Goal: Task Accomplishment & Management: Manage account settings

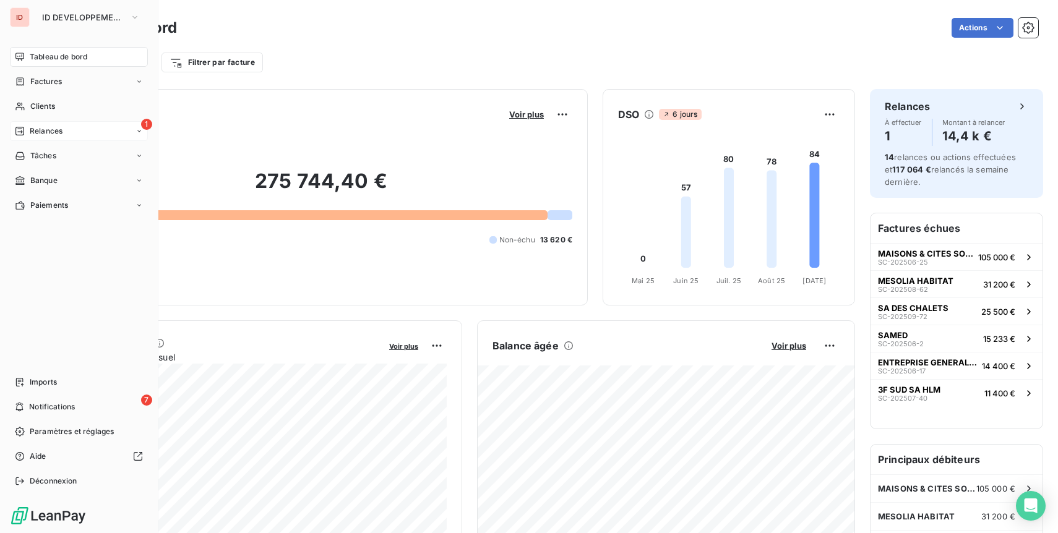
click at [20, 126] on icon at bounding box center [20, 131] width 10 height 10
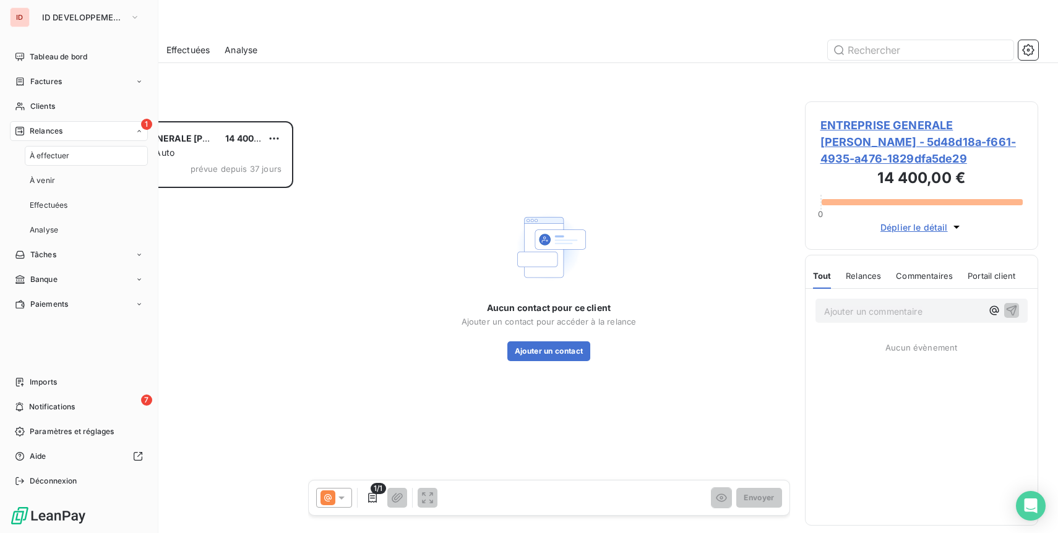
scroll to position [412, 233]
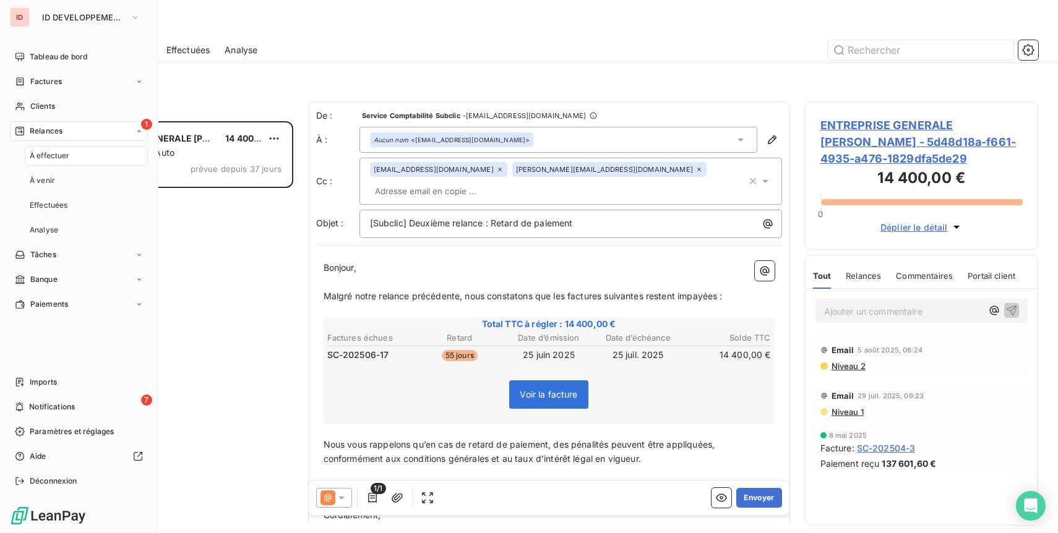
click at [20, 126] on icon at bounding box center [20, 131] width 10 height 10
click at [64, 410] on span "Notifications" at bounding box center [52, 407] width 46 height 11
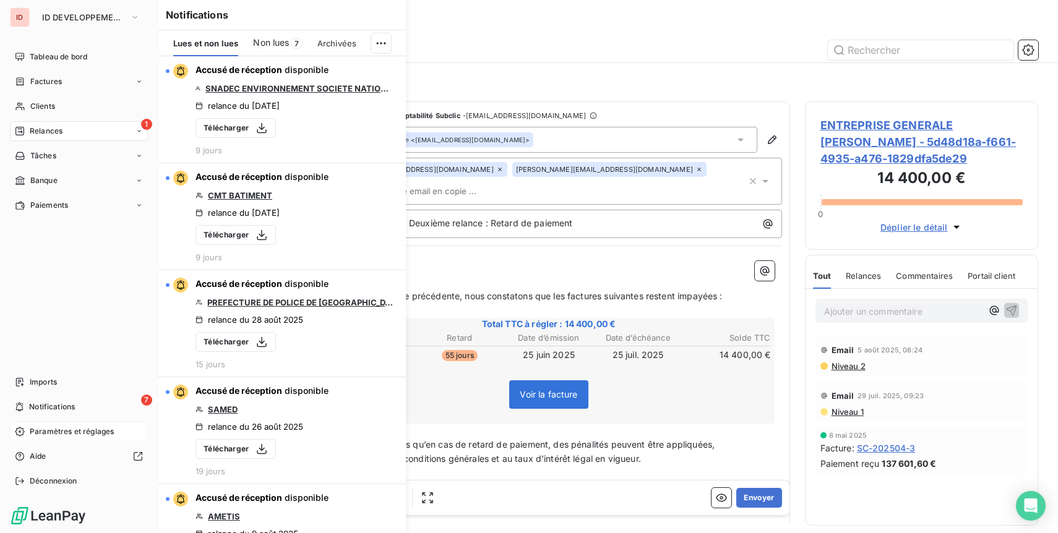
click at [71, 432] on span "Paramètres et réglages" at bounding box center [72, 431] width 84 height 11
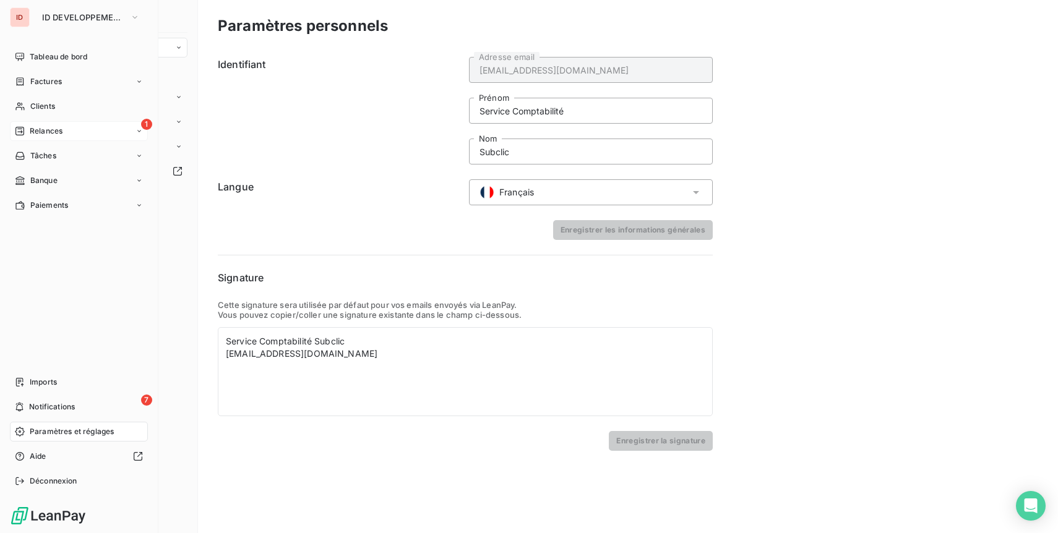
click at [81, 134] on div "1 Relances" at bounding box center [79, 131] width 138 height 20
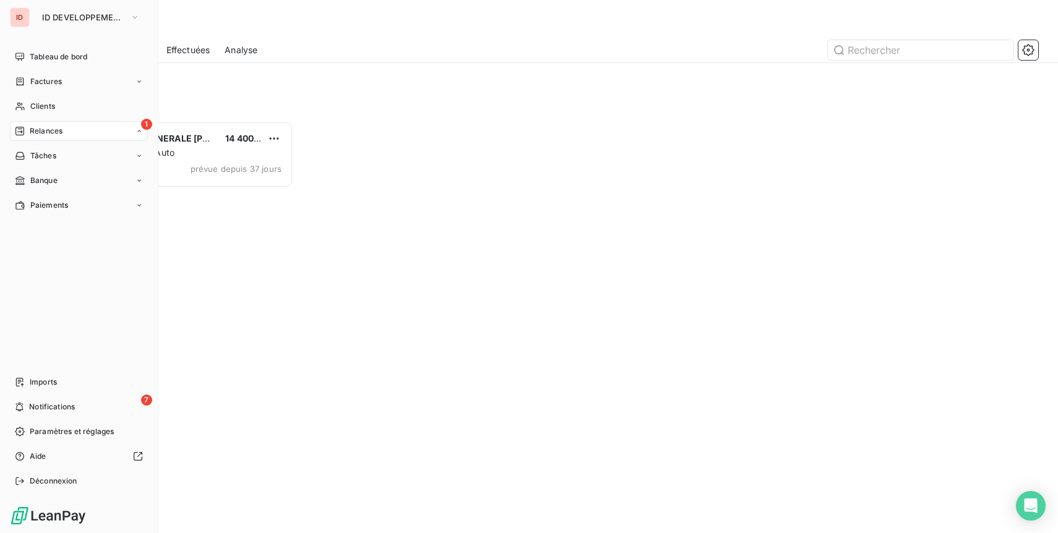
scroll to position [412, 233]
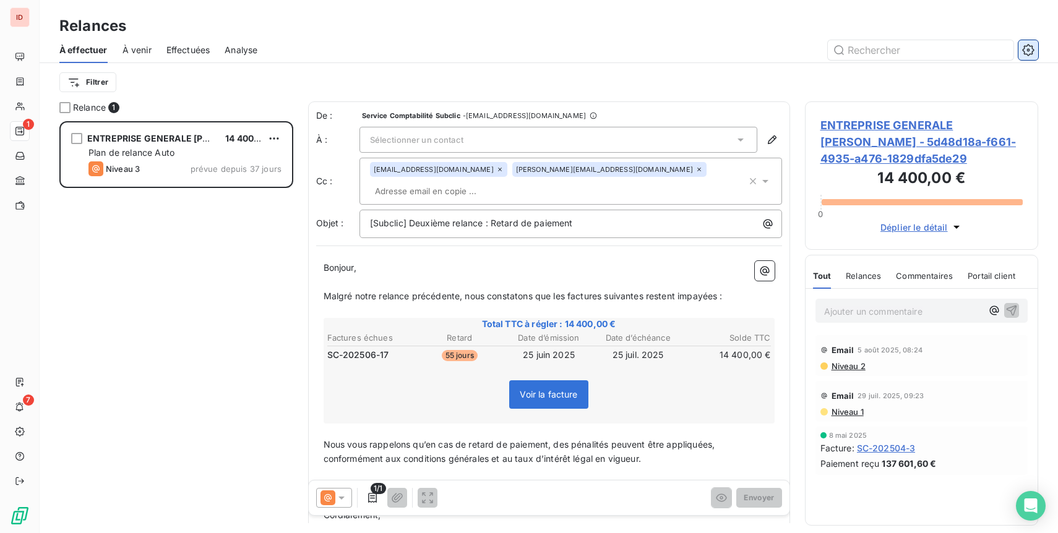
click at [1033, 53] on icon "button" at bounding box center [1028, 50] width 12 height 12
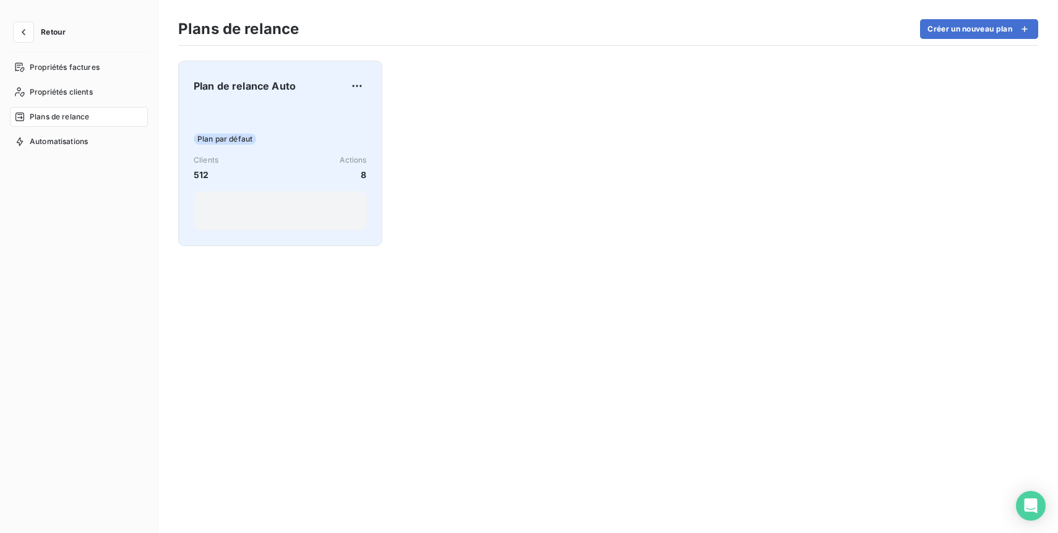
click at [265, 105] on div "Plan de relance Auto Plan par défaut Clients 512 Actions 8" at bounding box center [280, 153] width 173 height 155
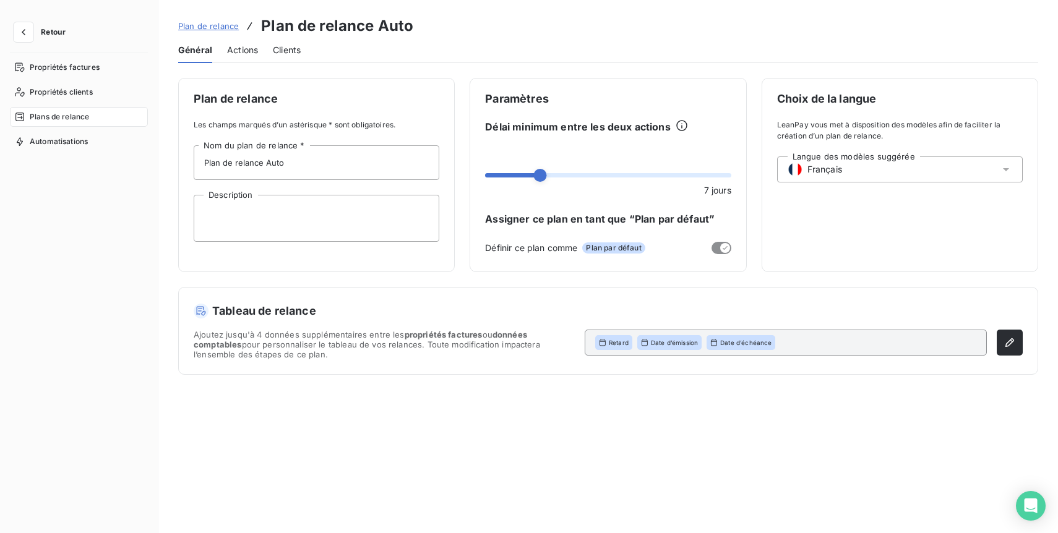
click at [242, 52] on span "Actions" at bounding box center [242, 50] width 31 height 12
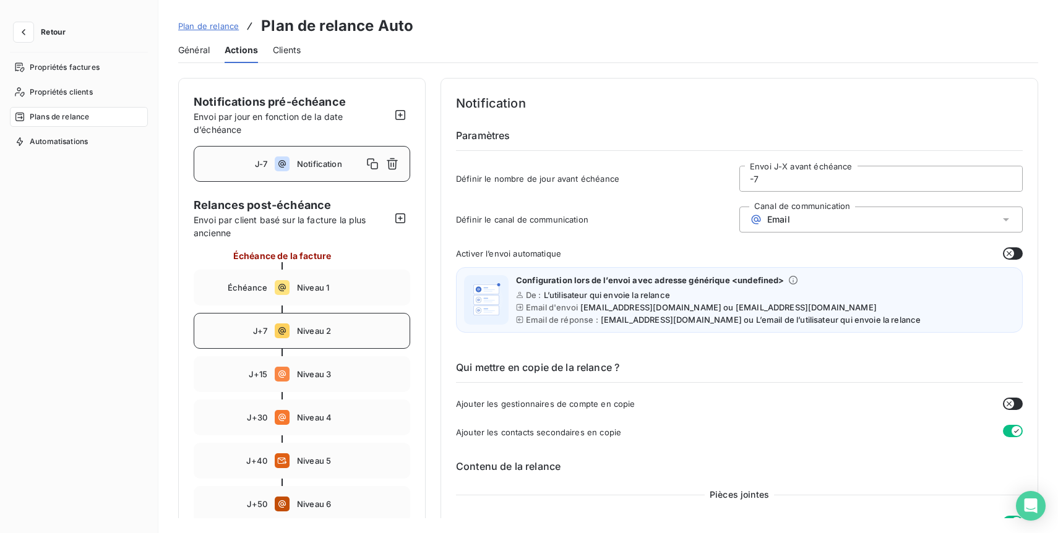
click at [348, 325] on div "J+7 Niveau 2" at bounding box center [302, 331] width 217 height 36
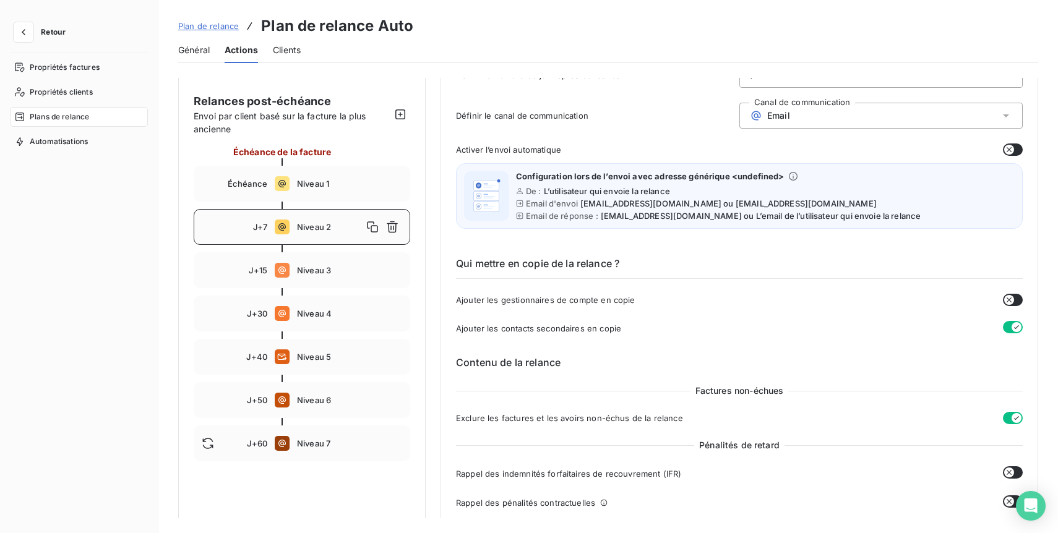
scroll to position [111, 0]
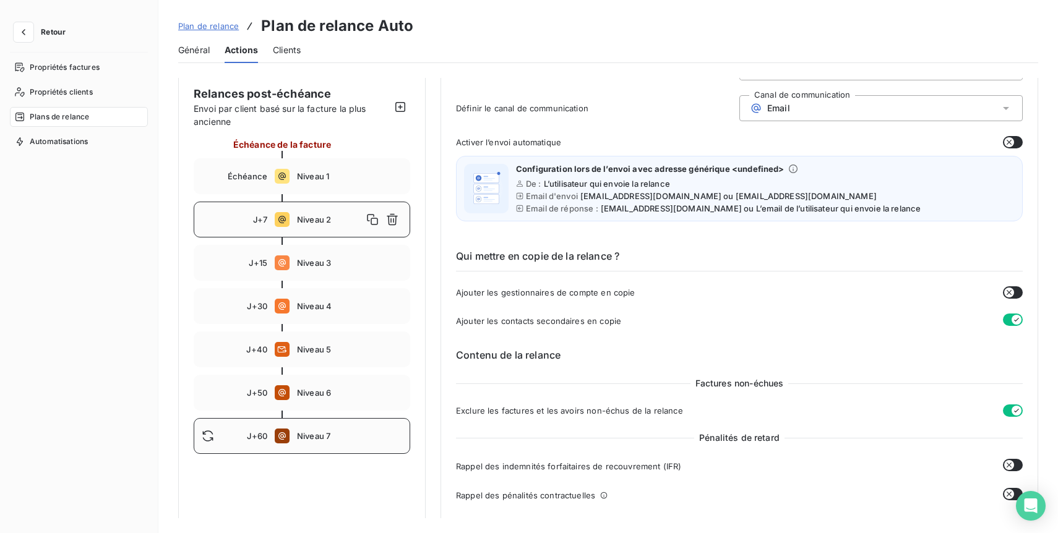
click at [381, 433] on span "Niveau 7" at bounding box center [349, 436] width 105 height 10
click at [365, 392] on span "Niveau 6" at bounding box center [349, 393] width 105 height 10
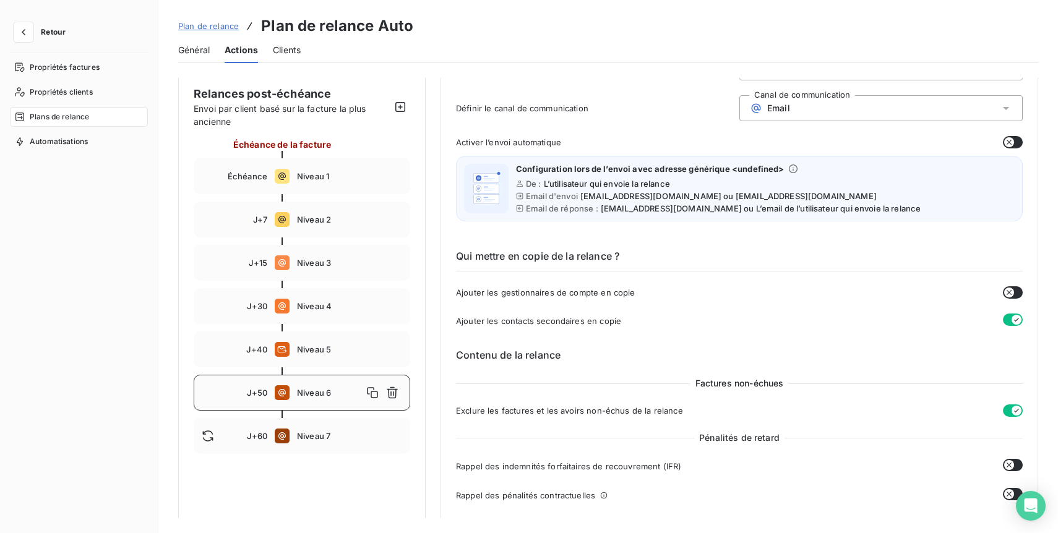
click at [252, 388] on span "J+50" at bounding box center [257, 393] width 20 height 10
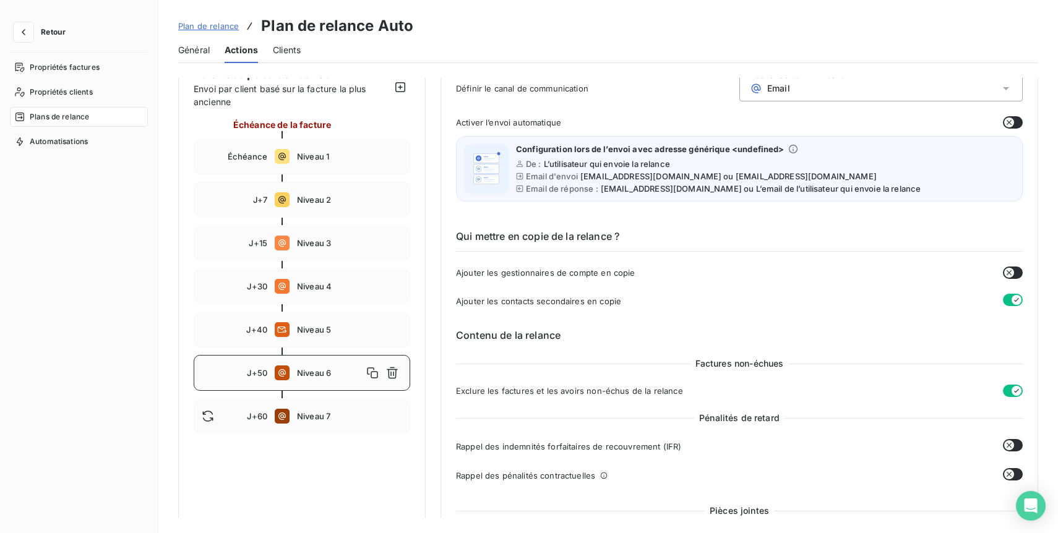
scroll to position [134, 0]
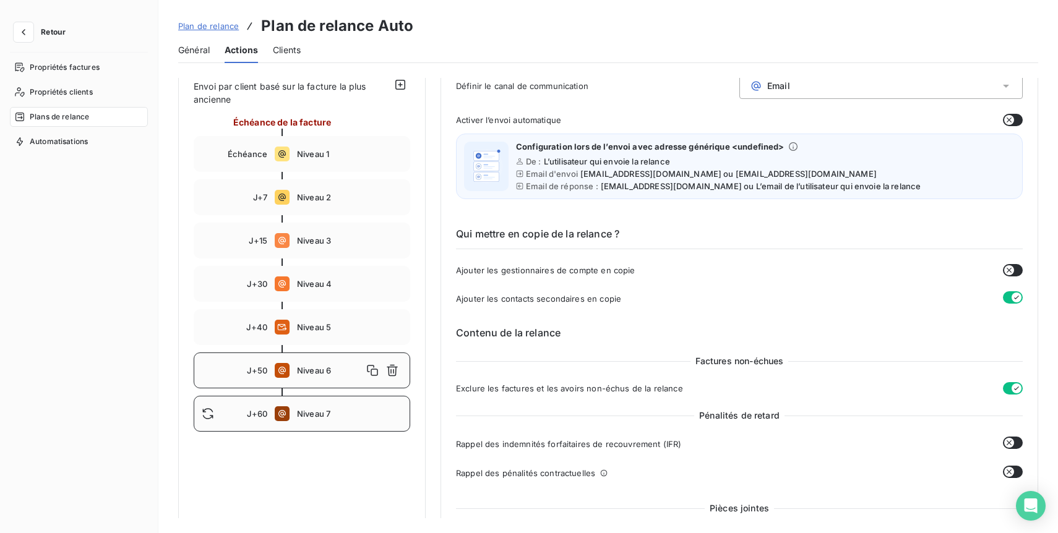
click at [255, 408] on div "J+60" at bounding box center [235, 414] width 66 height 12
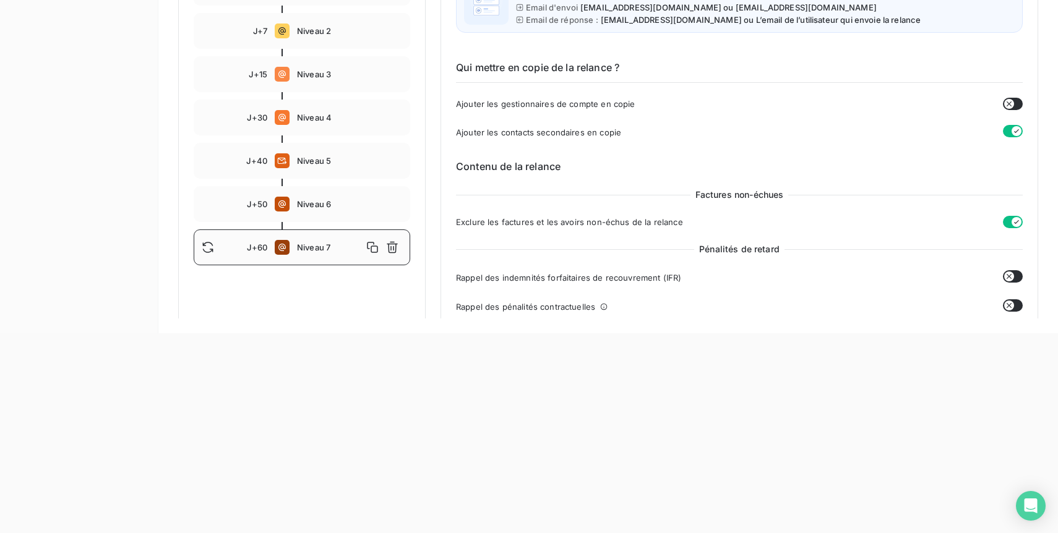
scroll to position [99, 0]
click at [313, 210] on span "Niveau 6" at bounding box center [349, 206] width 105 height 10
type input "50"
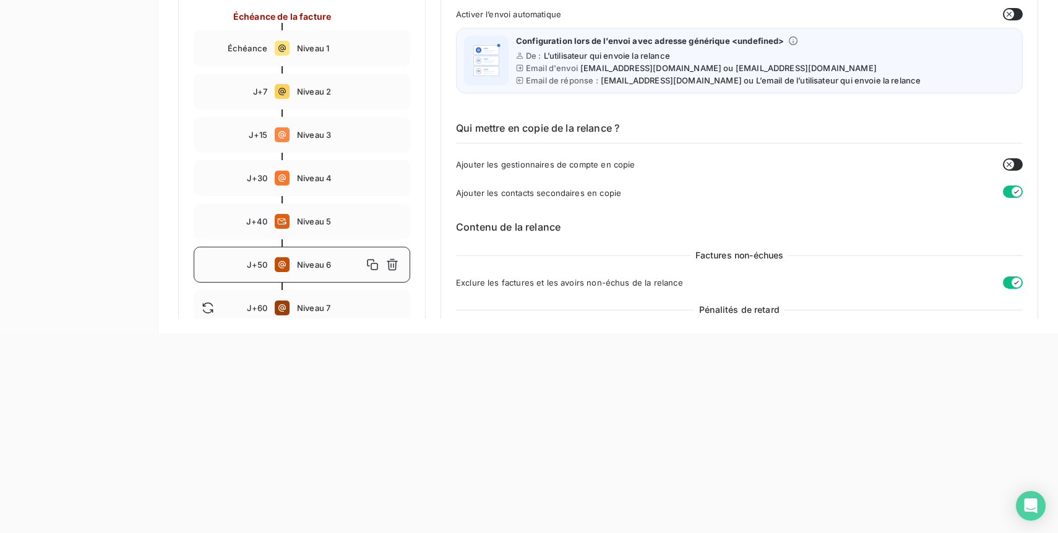
scroll to position [59, 0]
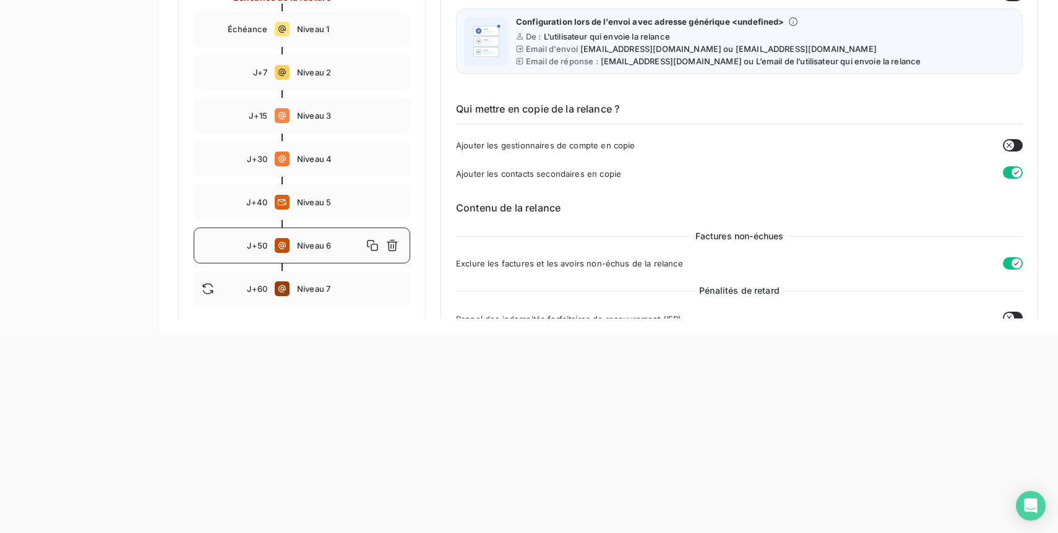
click at [309, 244] on span "Niveau 6" at bounding box center [330, 246] width 66 height 10
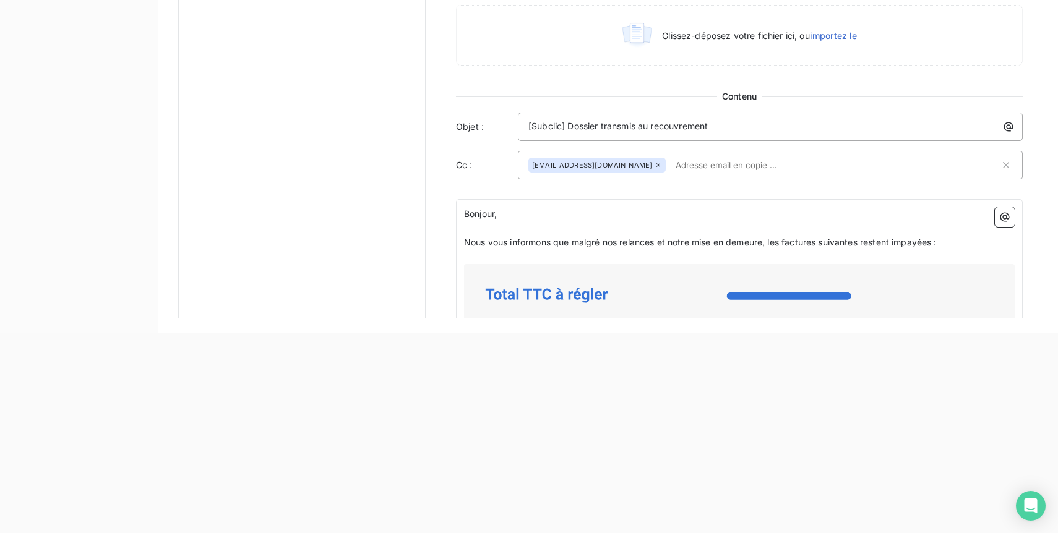
scroll to position [530, 0]
click at [671, 168] on input "text" at bounding box center [742, 163] width 143 height 19
paste input "Ordinateur portable MacBook Air 13 M1 8 Go 256 Go 2020 C02GFYE6Q6L4 18 Stock Ou…"
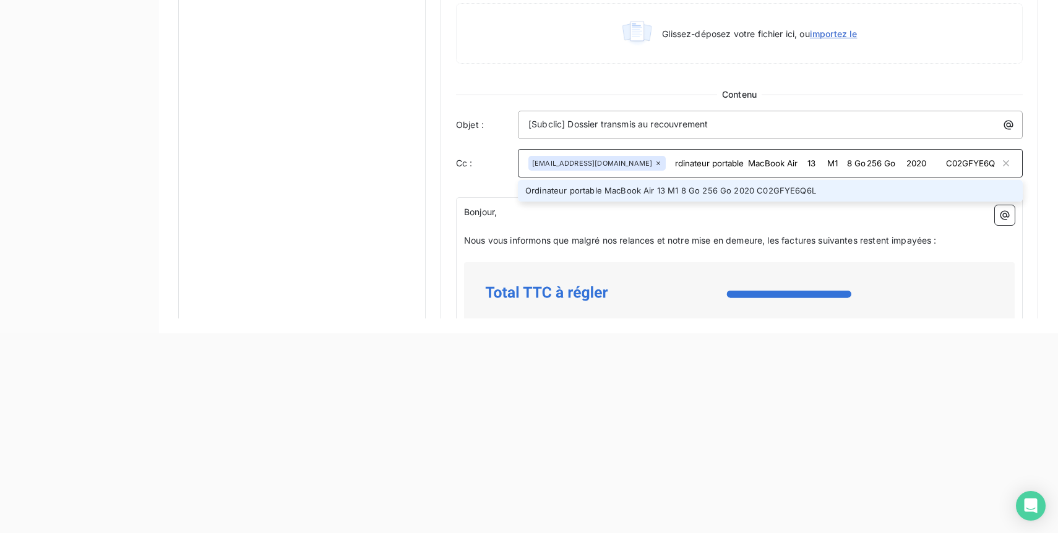
scroll to position [0, 0]
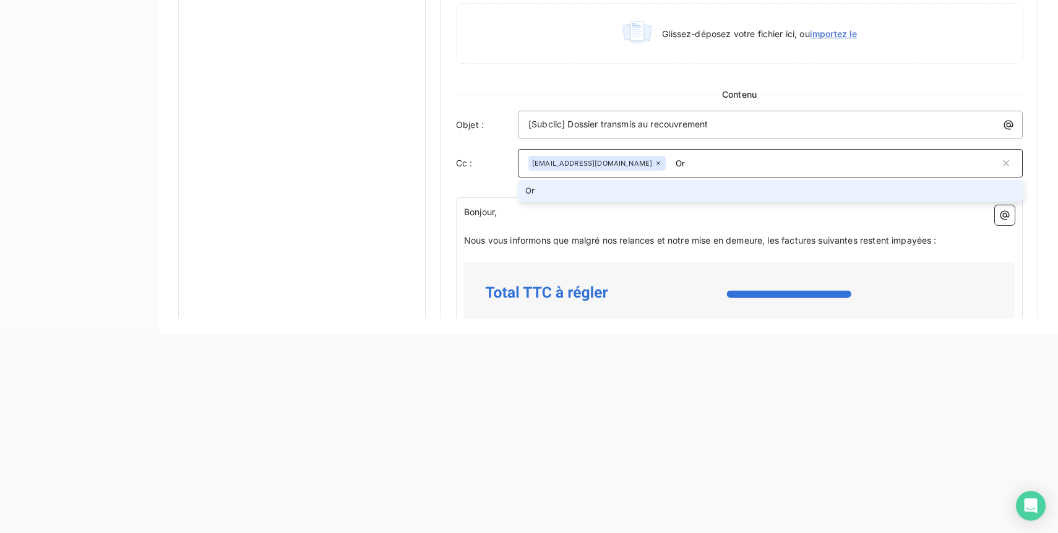
type input "O"
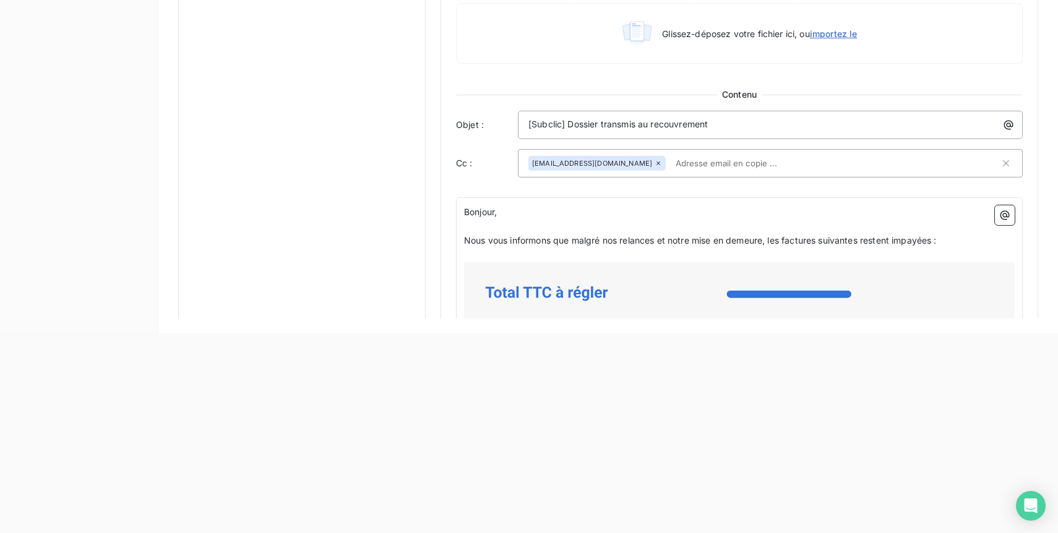
paste input "[PERSON_NAME][EMAIL_ADDRESS][DOMAIN_NAME]"
type input "[PERSON_NAME][EMAIL_ADDRESS][DOMAIN_NAME]"
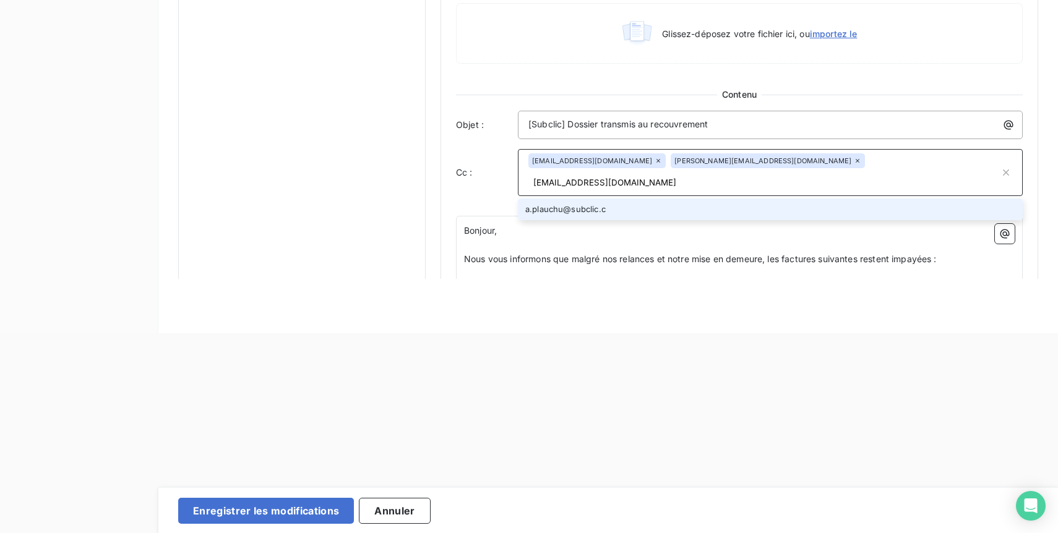
type input "[EMAIL_ADDRESS][DOMAIN_NAME]"
type input "[PERSON_NAME][EMAIL_ADDRESS][DOMAIN_NAME]"
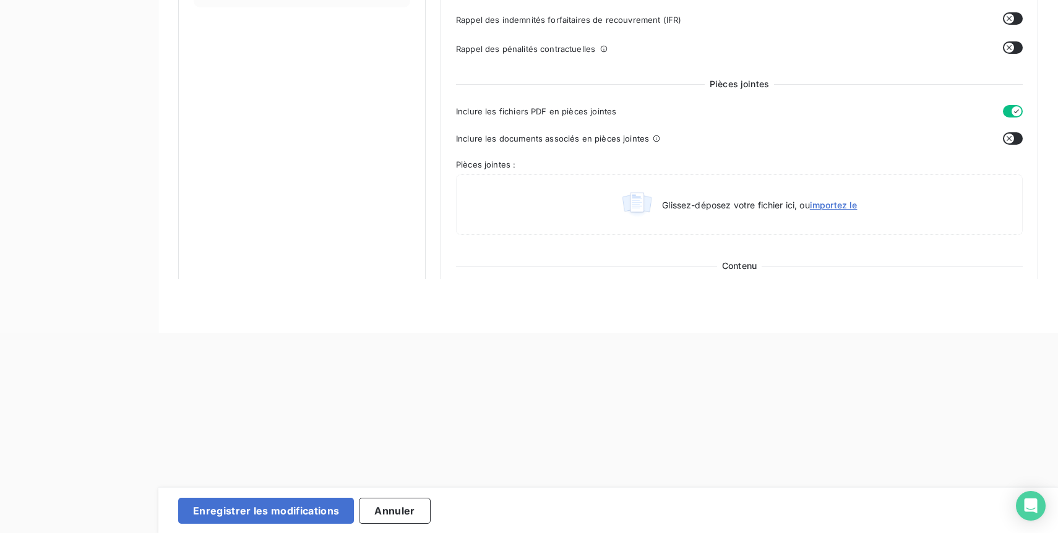
scroll to position [356, 0]
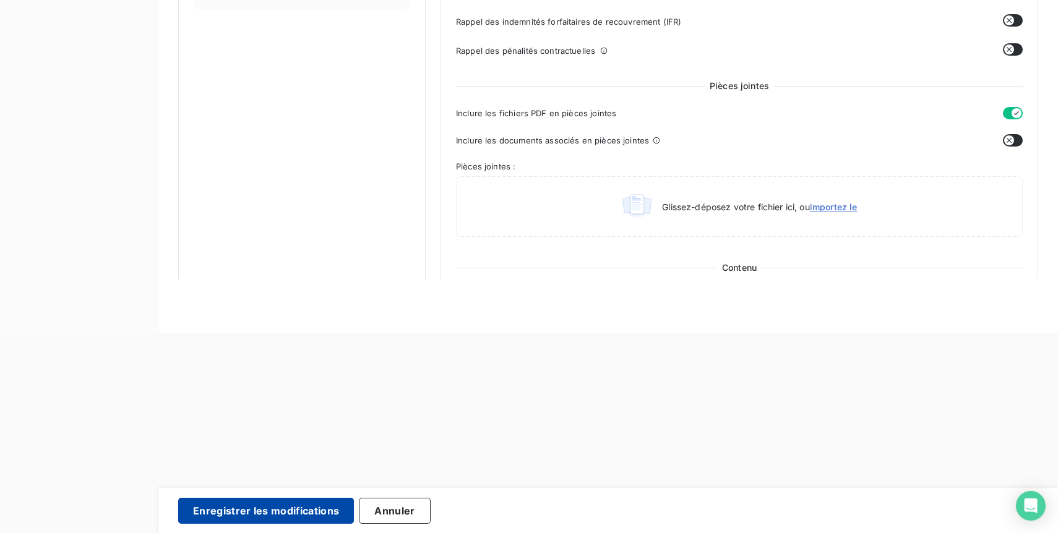
click at [330, 513] on button "Enregistrer les modifications" at bounding box center [266, 511] width 176 height 26
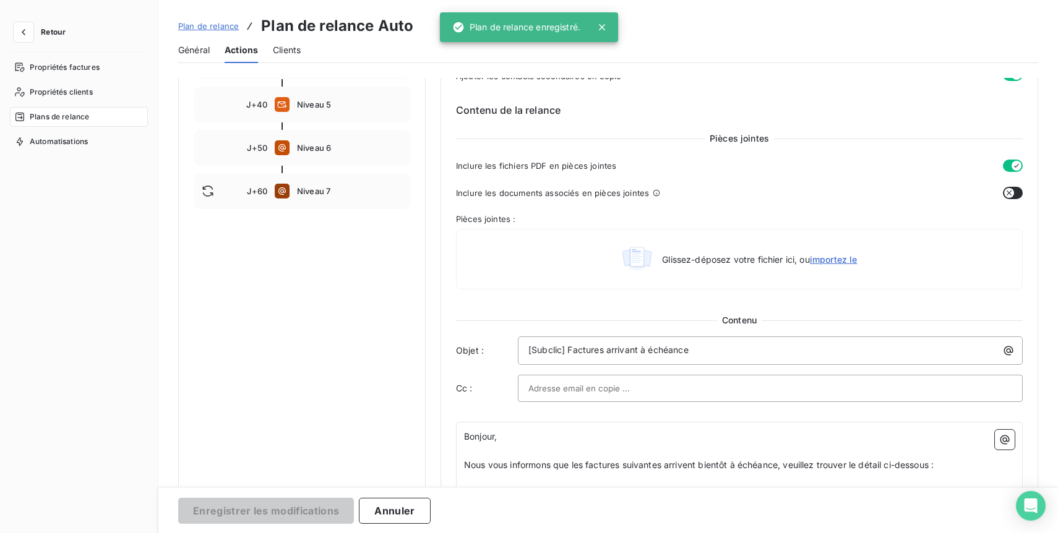
scroll to position [102, 0]
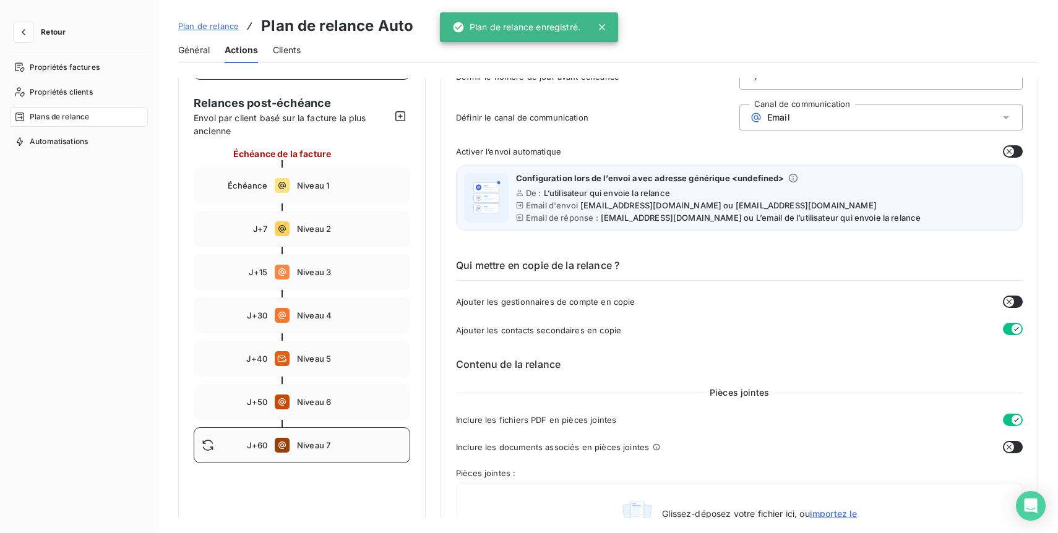
click at [314, 441] on span "Niveau 7" at bounding box center [349, 446] width 105 height 10
type input "60"
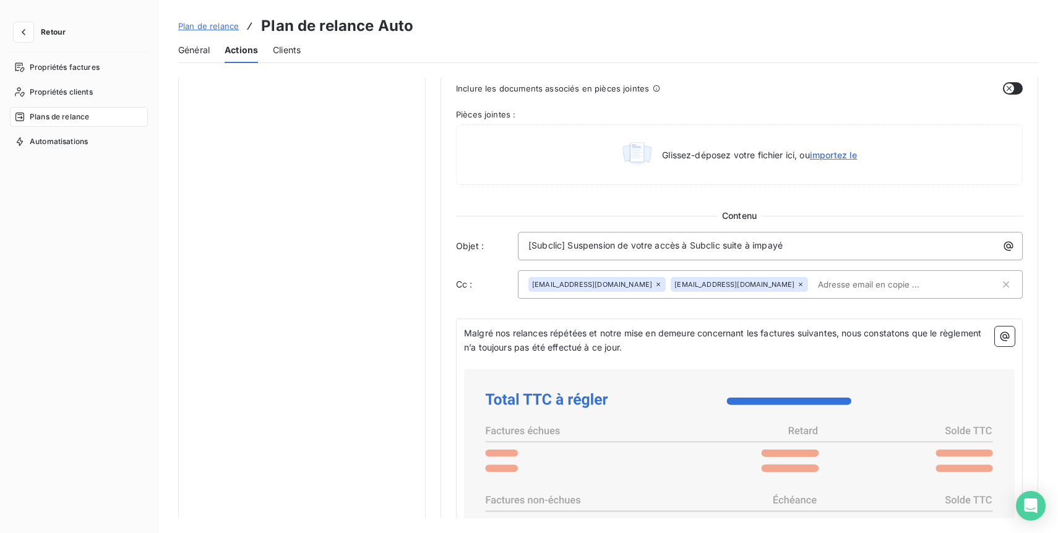
scroll to position [632, 0]
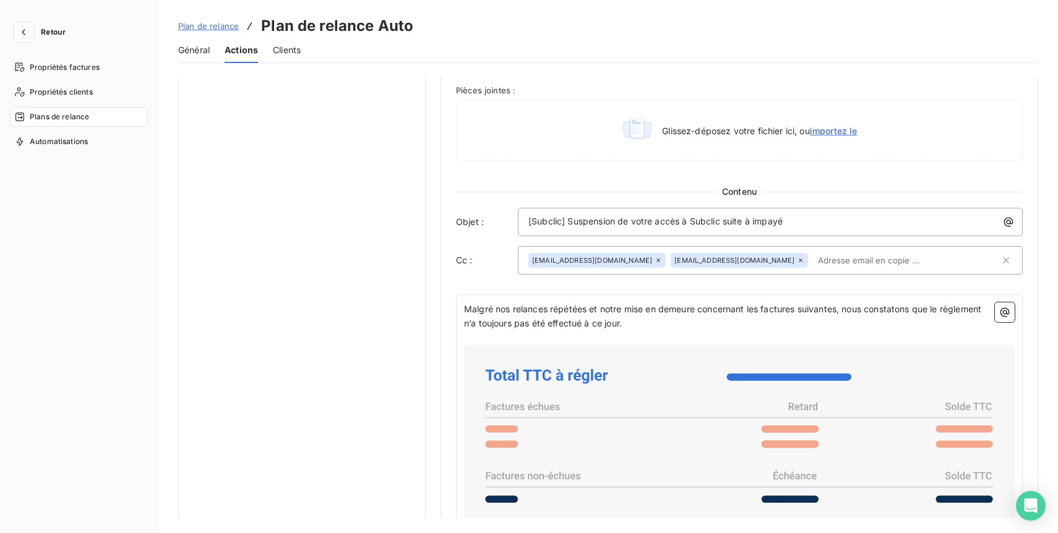
click at [813, 258] on input "text" at bounding box center [884, 260] width 143 height 19
paste input "[PERSON_NAME][EMAIL_ADDRESS][DOMAIN_NAME]"
type input "[PERSON_NAME][EMAIL_ADDRESS][DOMAIN_NAME]"
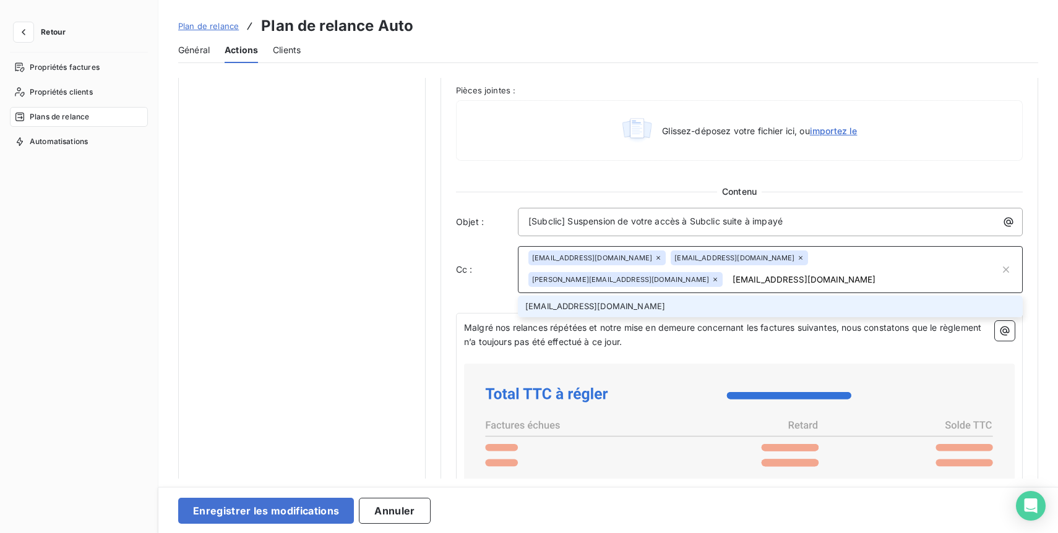
type input "[EMAIL_ADDRESS][DOMAIN_NAME]"
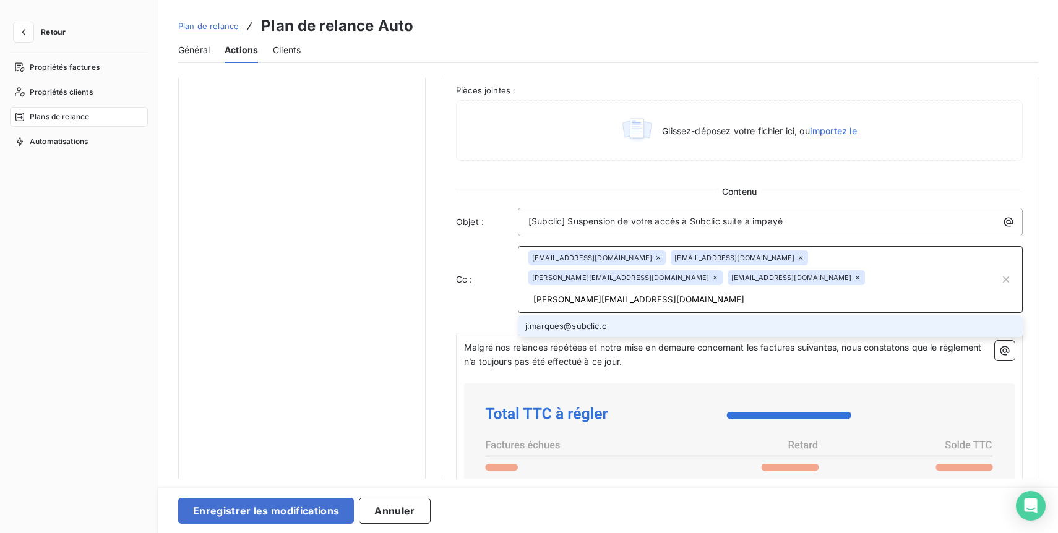
type input "[PERSON_NAME][EMAIL_ADDRESS][DOMAIN_NAME]"
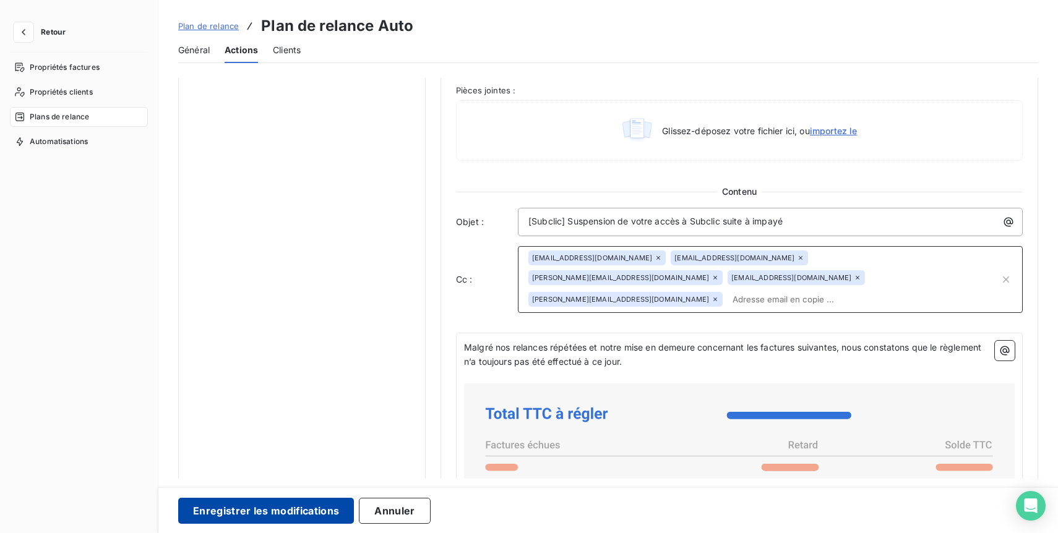
click at [283, 515] on button "Enregistrer les modifications" at bounding box center [266, 511] width 176 height 26
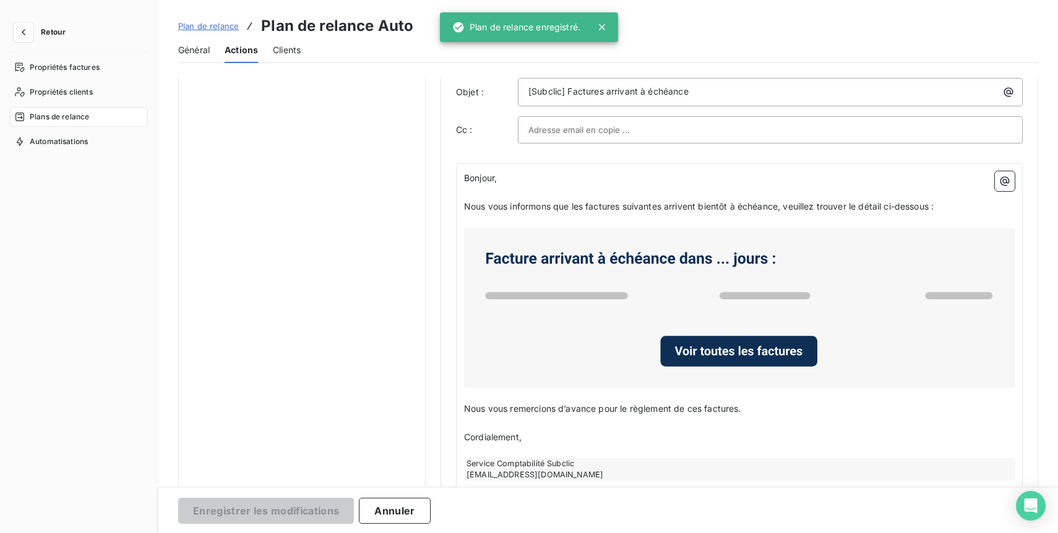
scroll to position [102, 0]
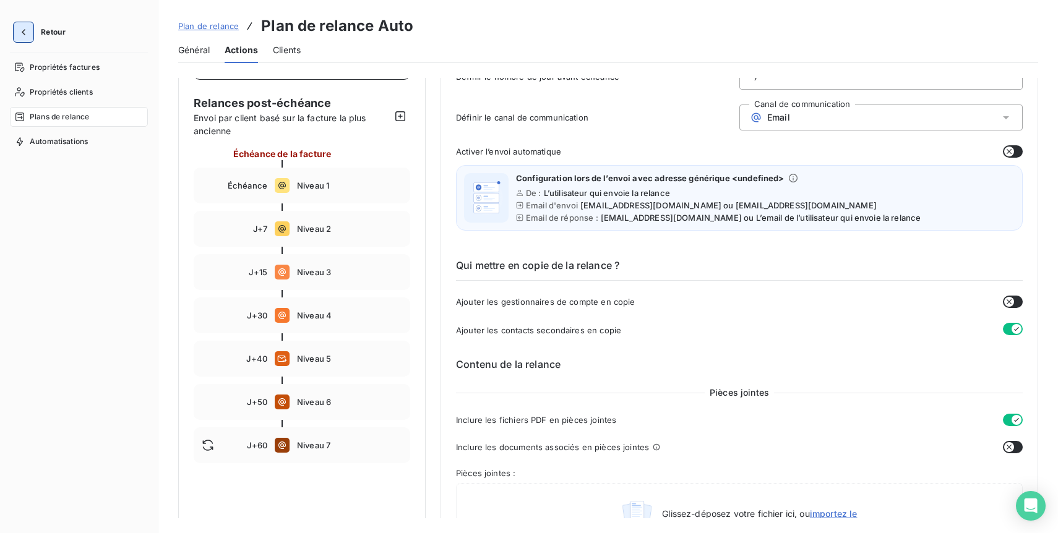
click at [27, 41] on button "button" at bounding box center [24, 32] width 20 height 20
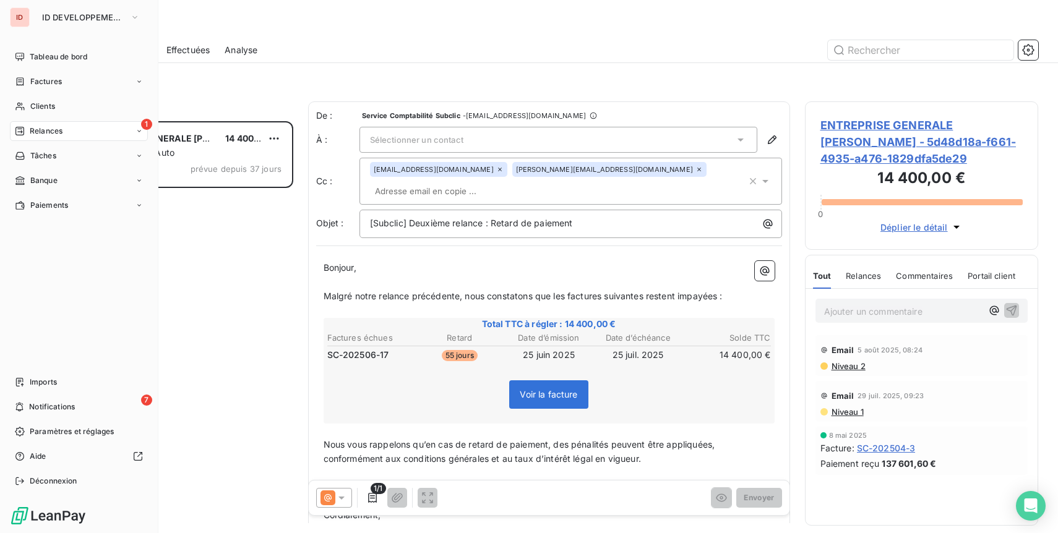
scroll to position [412, 233]
